Goal: Find specific page/section: Find specific page/section

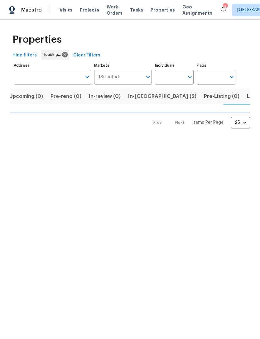
click at [89, 139] on html "Maestro Visits Projects Work Orders Tasks Properties Geo Assignments 4 Corpus C…" at bounding box center [130, 69] width 260 height 139
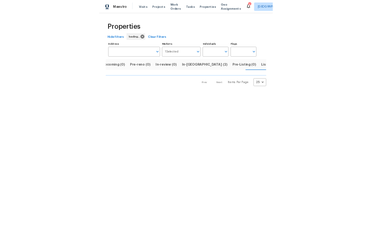
scroll to position [0, 9]
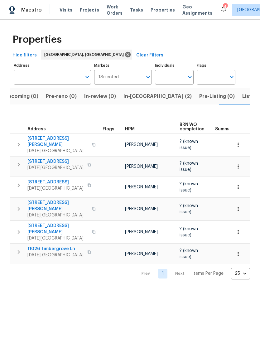
click at [90, 200] on div "4053 Little John Dr Corpus Christi, TX 78411" at bounding box center [62, 209] width 70 height 19
click at [92, 230] on icon "button" at bounding box center [94, 232] width 4 height 4
click at [91, 225] on button "button" at bounding box center [93, 232] width 7 height 15
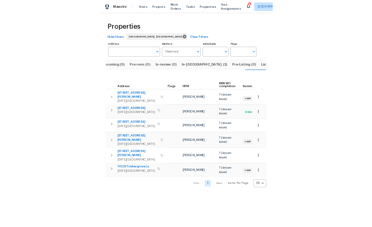
scroll to position [0, 0]
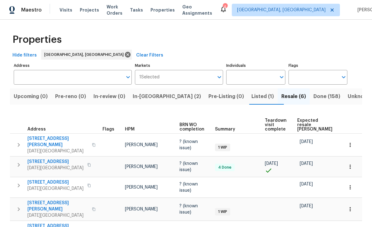
click at [260, 94] on span "Done (158)" at bounding box center [327, 96] width 27 height 9
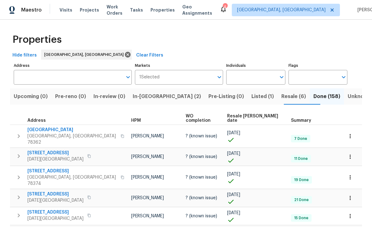
click at [88, 80] on input "Address" at bounding box center [68, 77] width 109 height 15
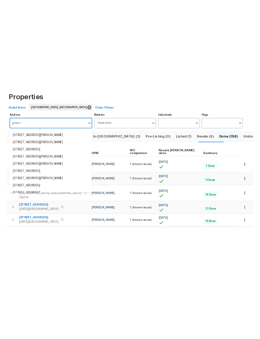
scroll to position [61, 0]
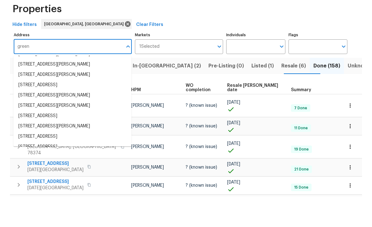
type input "green"
click at [193, 70] on input "Markets" at bounding box center [187, 77] width 55 height 15
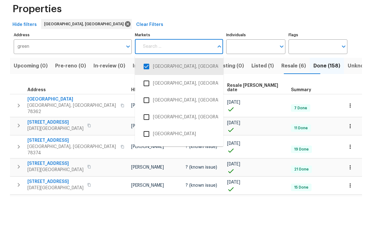
click at [96, 70] on input "green" at bounding box center [68, 77] width 109 height 15
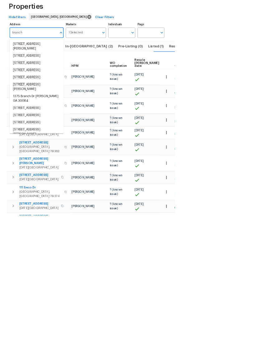
scroll to position [0, 42]
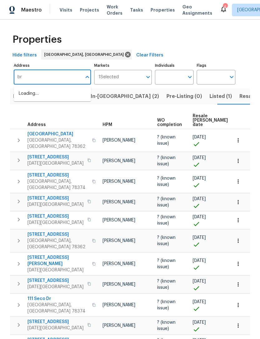
type input "b"
click at [186, 76] on button "Open" at bounding box center [190, 77] width 9 height 9
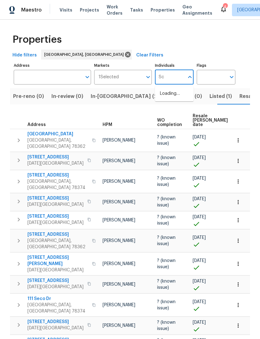
type input "S"
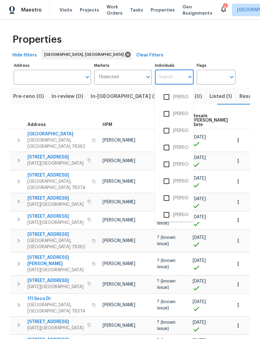
click at [249, 53] on div "Hide filters Corpus Christi, TX Clear Filters" at bounding box center [130, 56] width 240 height 12
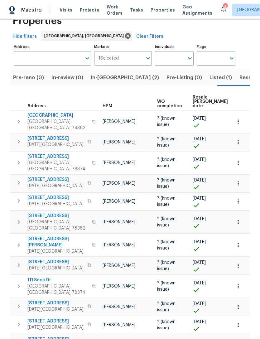
scroll to position [15, 0]
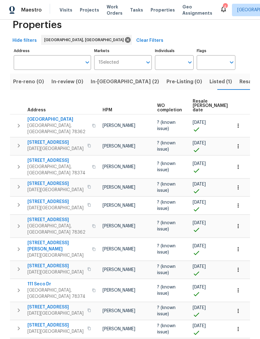
click at [32, 108] on span "Address" at bounding box center [36, 110] width 18 height 4
click at [31, 97] on th "Address" at bounding box center [55, 105] width 90 height 17
click at [31, 108] on span "Address" at bounding box center [36, 110] width 18 height 4
click at [42, 108] on span "Address" at bounding box center [36, 110] width 18 height 4
click at [40, 108] on span "Address" at bounding box center [36, 110] width 18 height 4
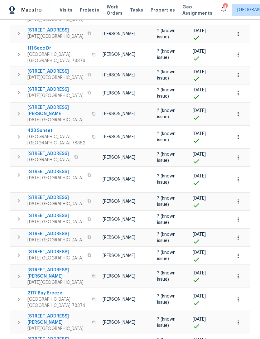
scroll to position [250, 0]
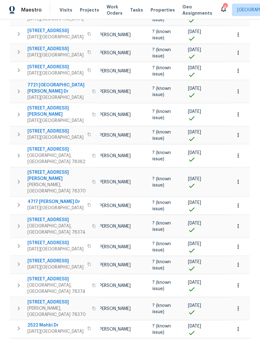
scroll to position [20, 0]
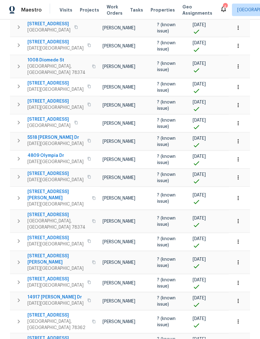
scroll to position [20, 0]
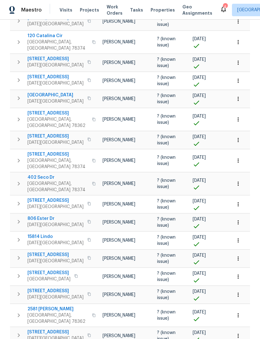
scroll to position [248, 0]
click at [52, 252] on span "102 Green Trail Dr" at bounding box center [55, 255] width 56 height 6
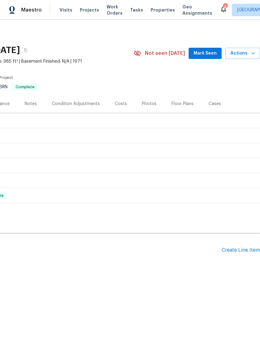
scroll to position [0, 92]
click at [144, 101] on div "Photos" at bounding box center [149, 104] width 15 height 6
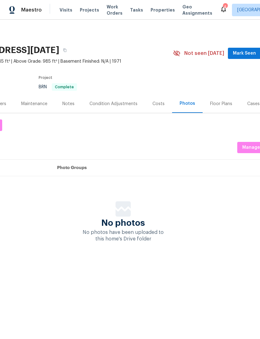
scroll to position [0, 59]
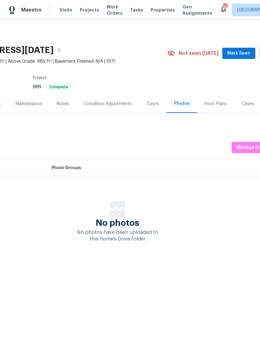
click at [153, 105] on div "Costs" at bounding box center [153, 104] width 12 height 6
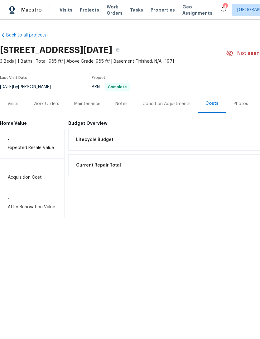
click at [164, 105] on div "Condition Adjustments" at bounding box center [167, 104] width 48 height 6
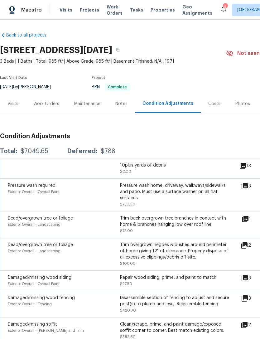
click at [247, 162] on icon at bounding box center [242, 165] width 7 height 7
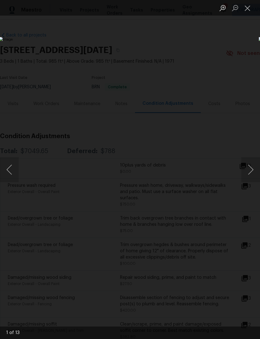
click at [252, 169] on button "Next image" at bounding box center [250, 169] width 19 height 25
click at [252, 173] on button "Next image" at bounding box center [250, 169] width 19 height 25
click at [251, 174] on button "Next image" at bounding box center [250, 169] width 19 height 25
click at [250, 174] on button "Next image" at bounding box center [250, 169] width 19 height 25
click at [251, 176] on button "Next image" at bounding box center [250, 169] width 19 height 25
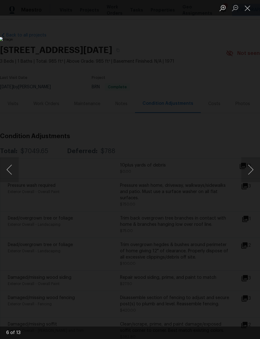
click at [251, 175] on button "Next image" at bounding box center [250, 169] width 19 height 25
click at [251, 174] on button "Next image" at bounding box center [250, 169] width 19 height 25
click at [249, 10] on button "Close lightbox" at bounding box center [247, 7] width 12 height 11
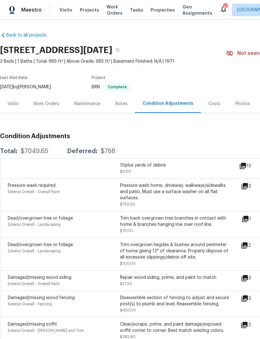
click at [12, 105] on div "Visits" at bounding box center [12, 104] width 11 height 6
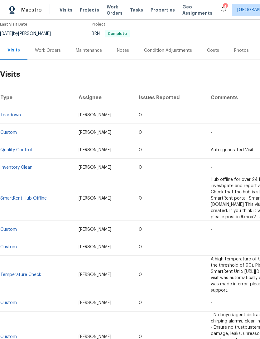
scroll to position [53, 0]
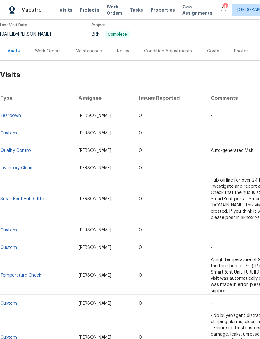
click at [38, 48] on div "Work Orders" at bounding box center [48, 51] width 26 height 6
